Goal: Transaction & Acquisition: Purchase product/service

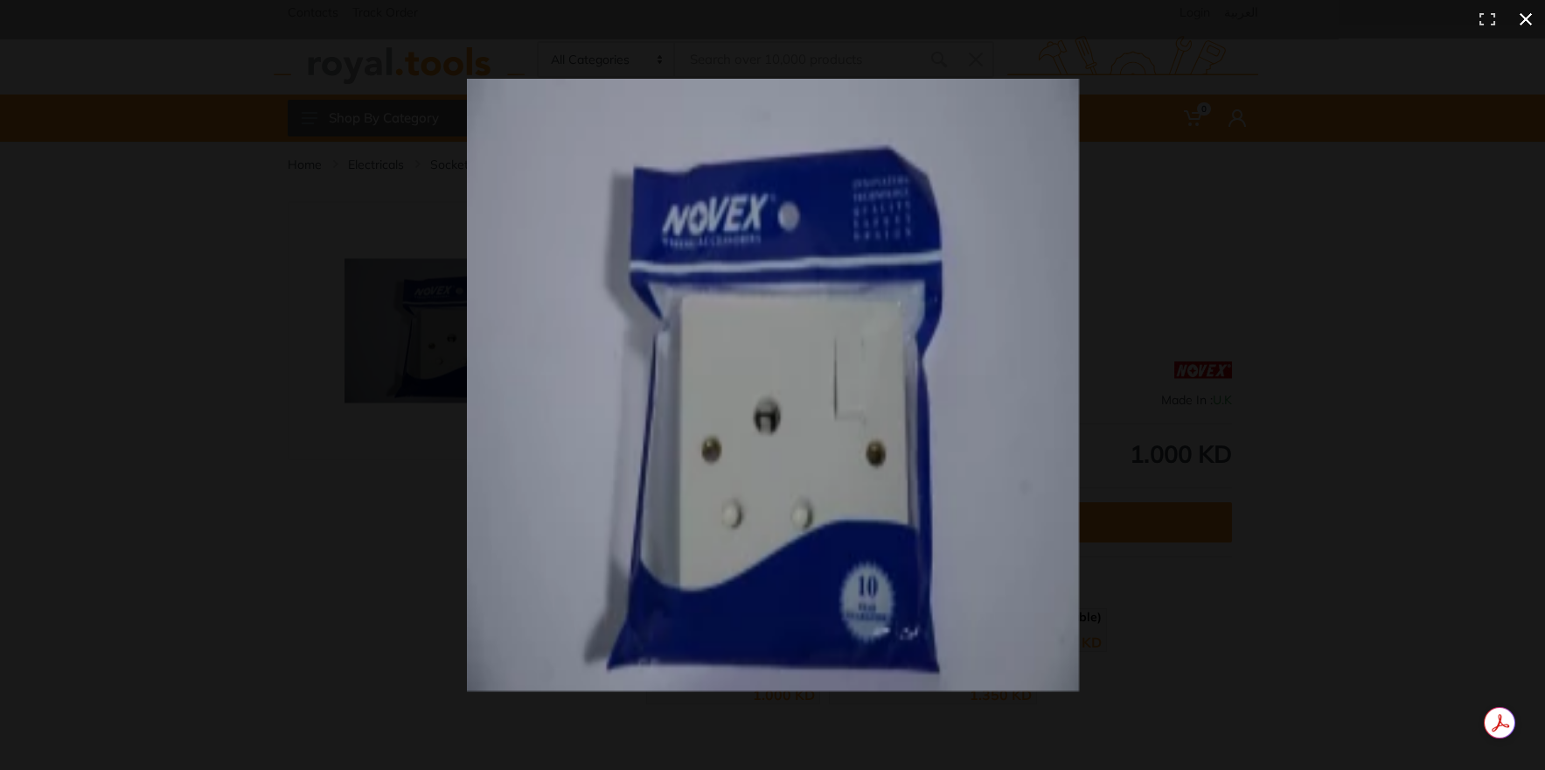
click at [308, 341] on div at bounding box center [772, 385] width 1545 height 770
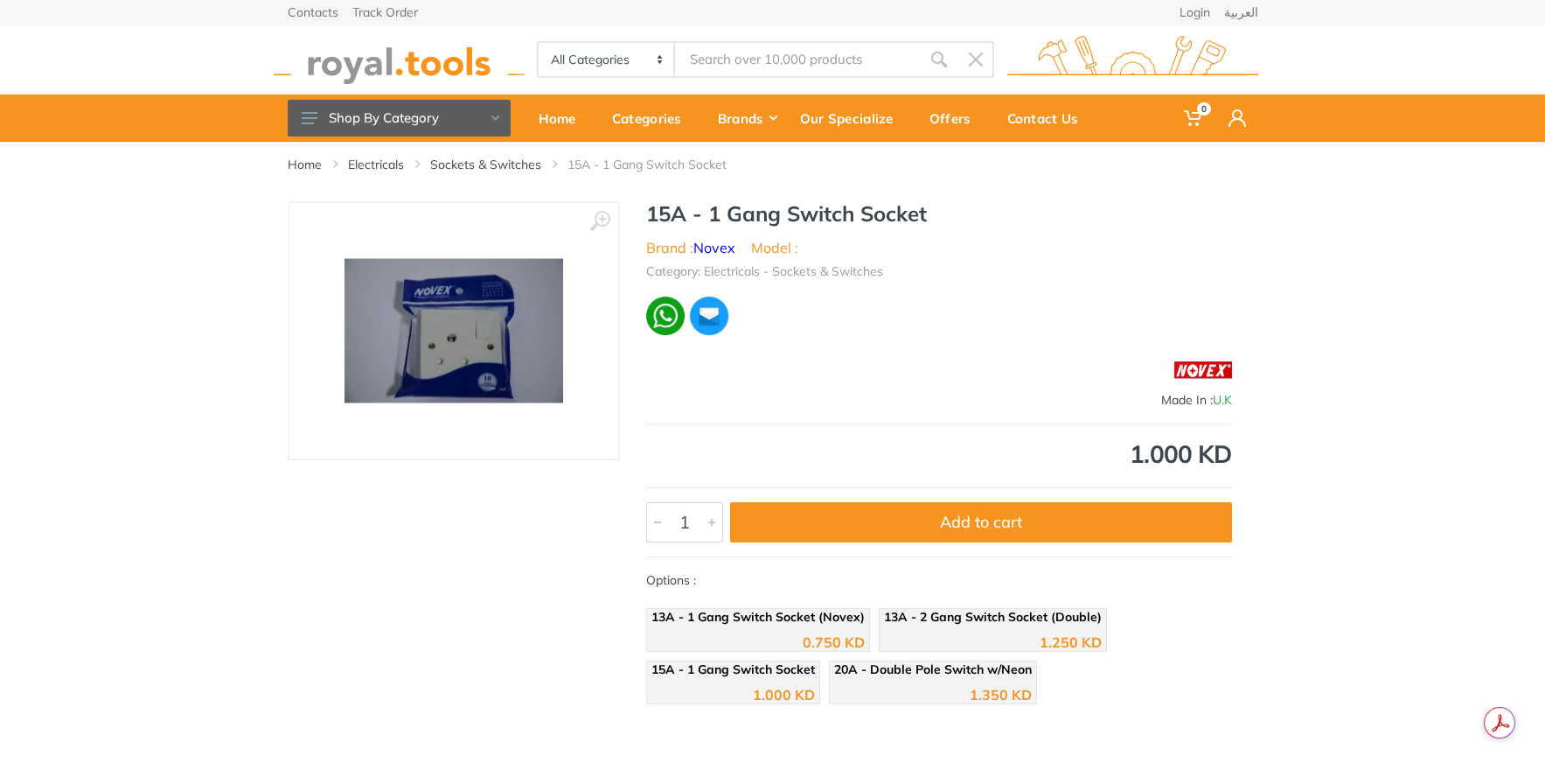
click at [1181, 460] on div "1.000 KD" at bounding box center [939, 454] width 586 height 24
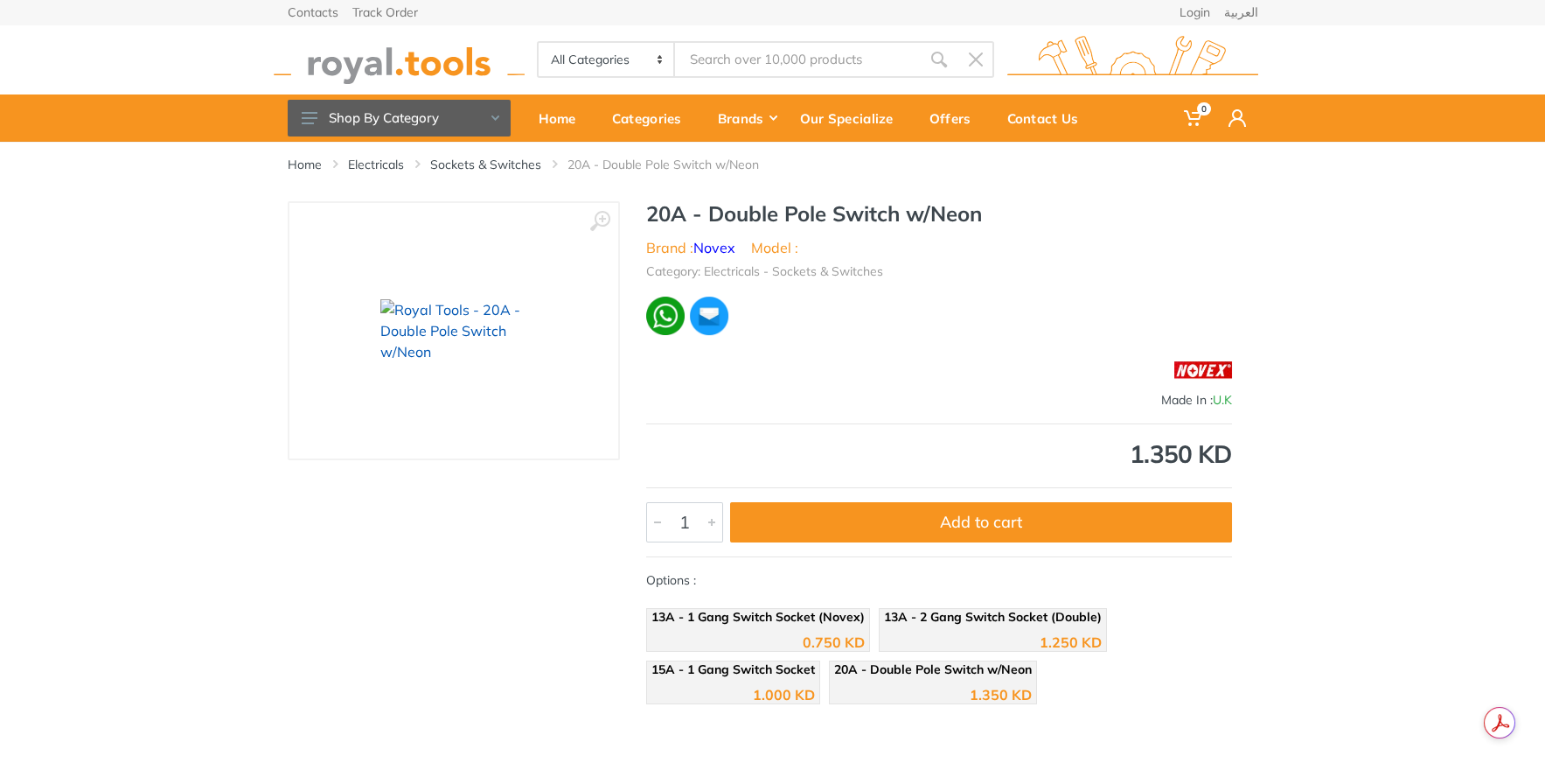
click at [450, 268] on link at bounding box center [454, 330] width 294 height 220
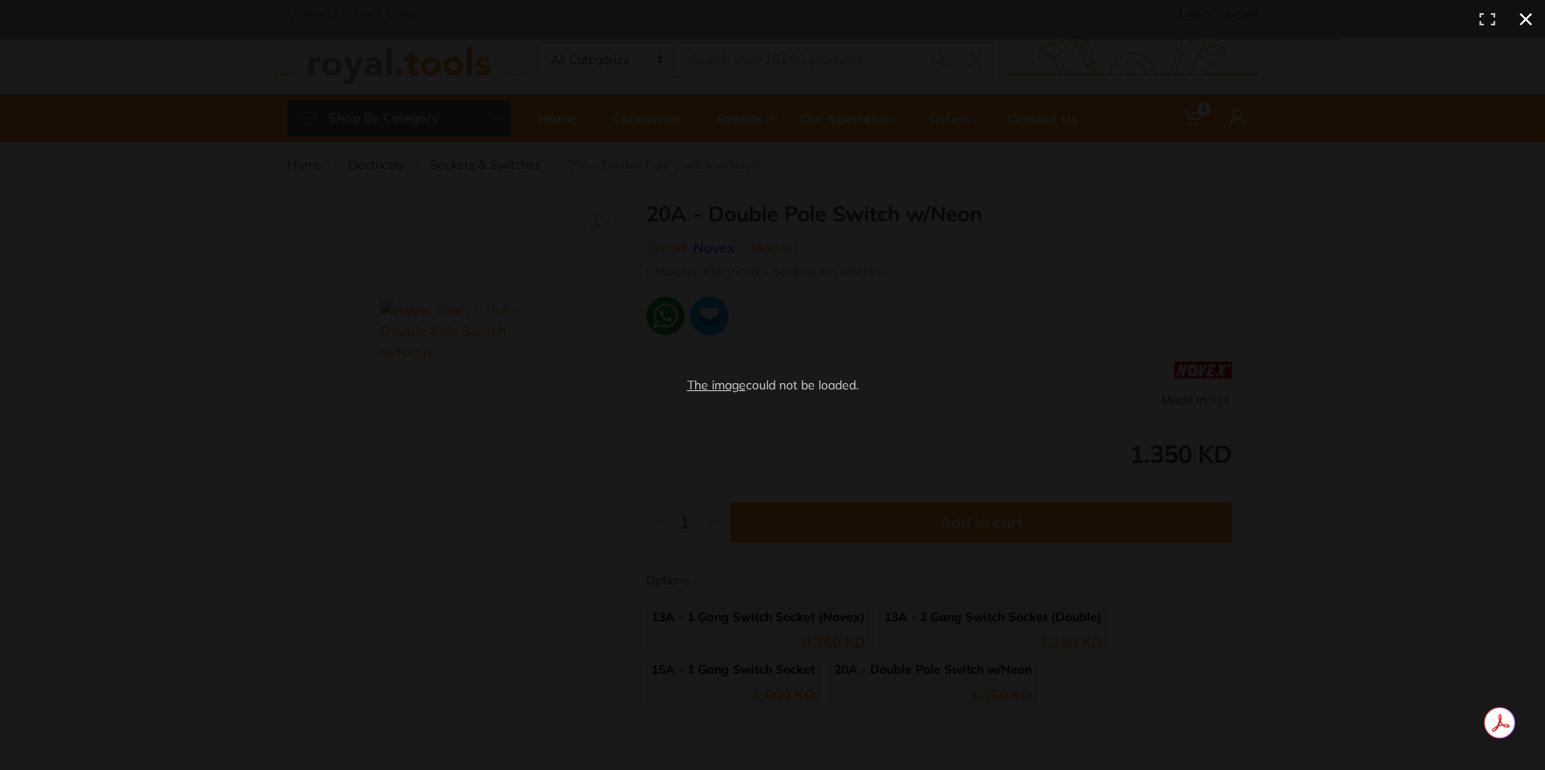
click at [1377, 260] on div "The image could not be loaded." at bounding box center [772, 385] width 1545 height 770
